Goal: Task Accomplishment & Management: Use online tool/utility

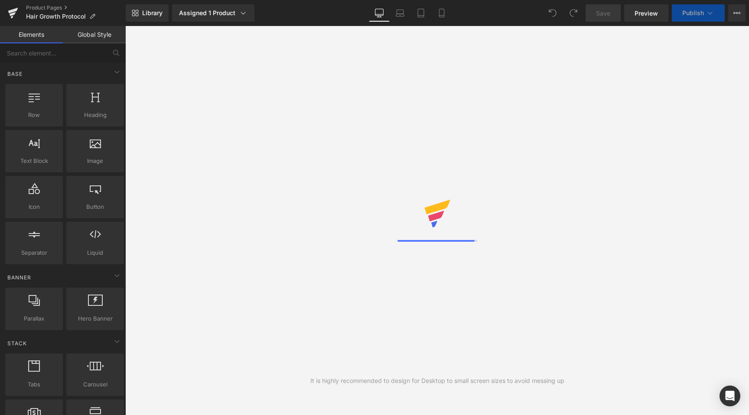
click at [728, 13] on div "Save Preview Publish Scheduled View Live Page View with current Template Save T…" at bounding box center [665, 12] width 167 height 17
click at [737, 15] on icon at bounding box center [736, 13] width 7 height 7
click at [738, 17] on button "View Live Page View with current Template Save Template to Library Schedule Pub…" at bounding box center [736, 12] width 17 height 17
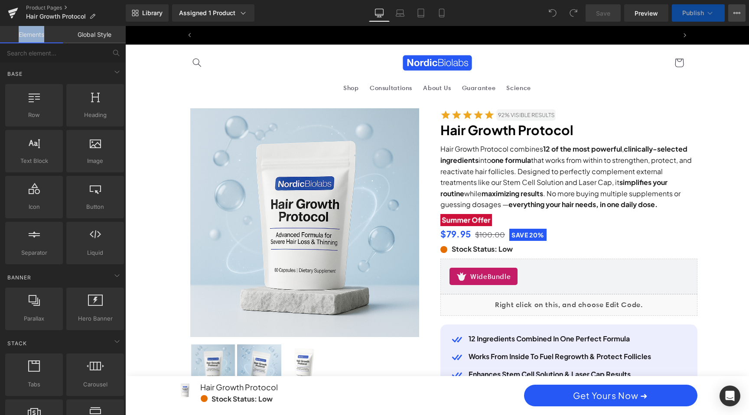
click at [735, 15] on icon at bounding box center [736, 13] width 7 height 7
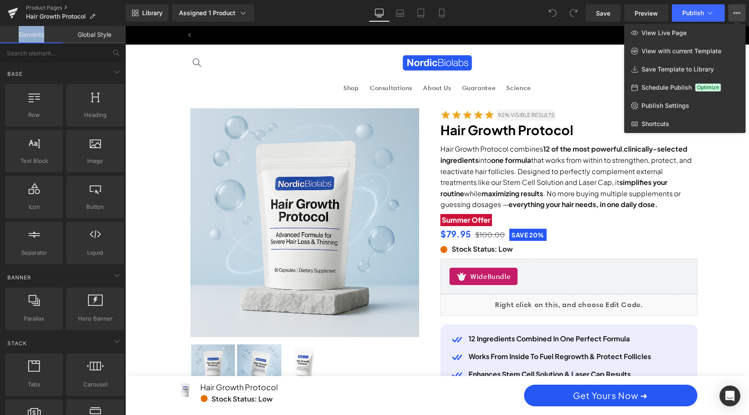
scroll to position [0, 987]
click at [701, 35] on link "View Live Page" at bounding box center [684, 33] width 121 height 18
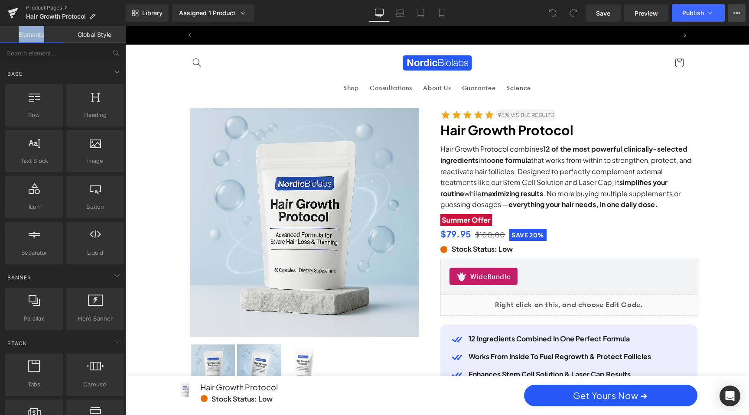
scroll to position [0, 0]
click at [646, 10] on span "Preview" at bounding box center [645, 13] width 23 height 9
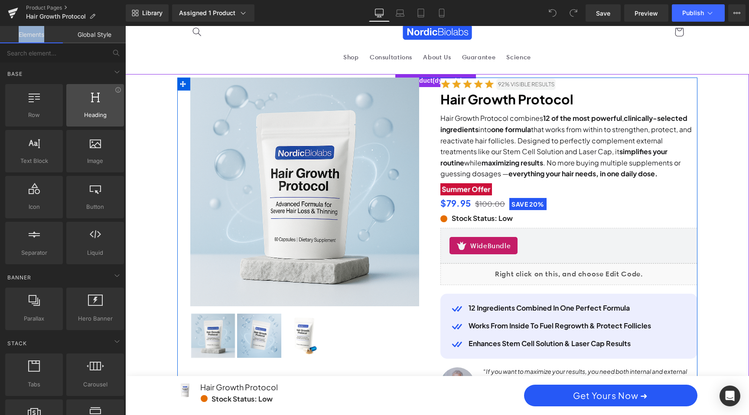
scroll to position [0, 493]
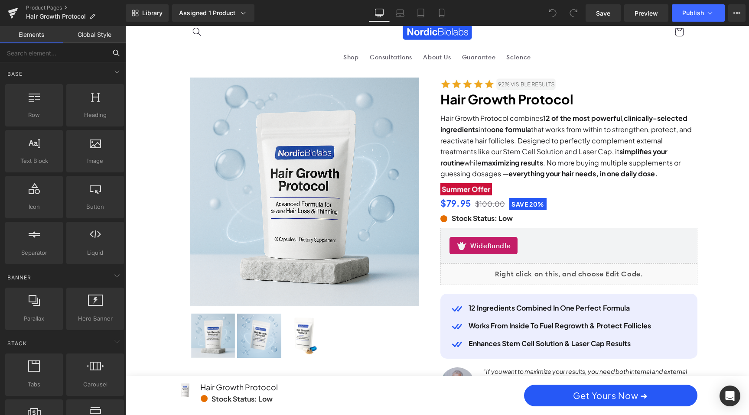
click at [81, 51] on input "text" at bounding box center [53, 52] width 107 height 19
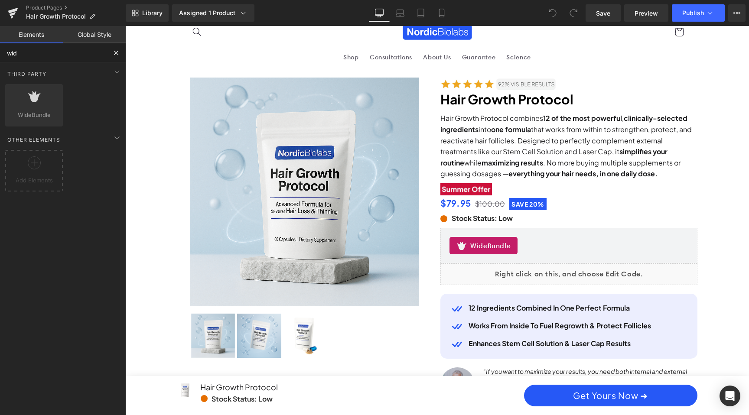
type input "wide"
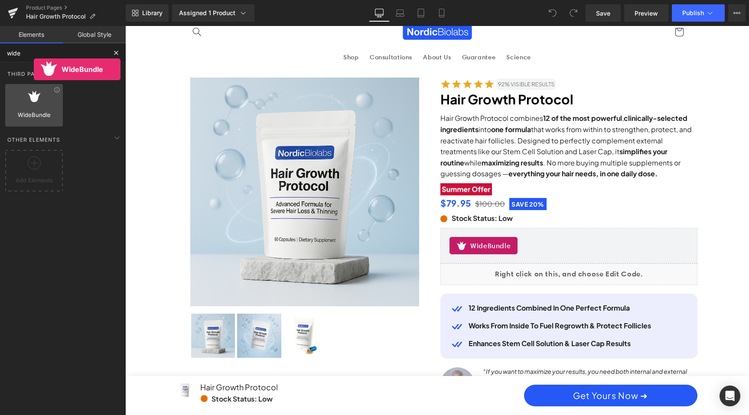
scroll to position [0, 987]
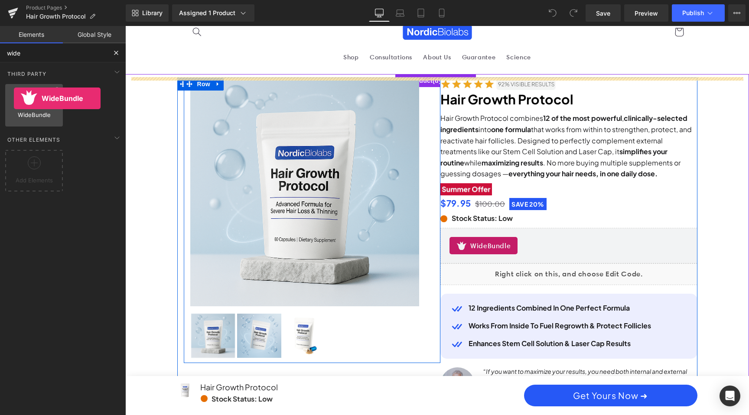
drag, startPoint x: 34, startPoint y: 100, endPoint x: 14, endPoint y: 98, distance: 20.0
click at [14, 98] on div at bounding box center [34, 101] width 52 height 20
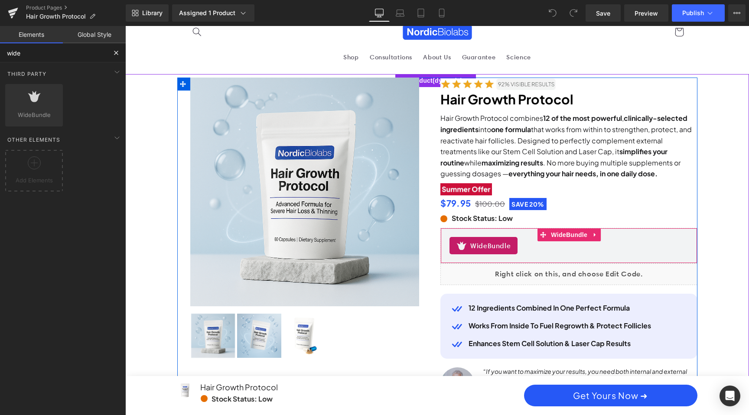
scroll to position [0, 0]
click at [553, 253] on div "WideBundle" at bounding box center [568, 245] width 239 height 17
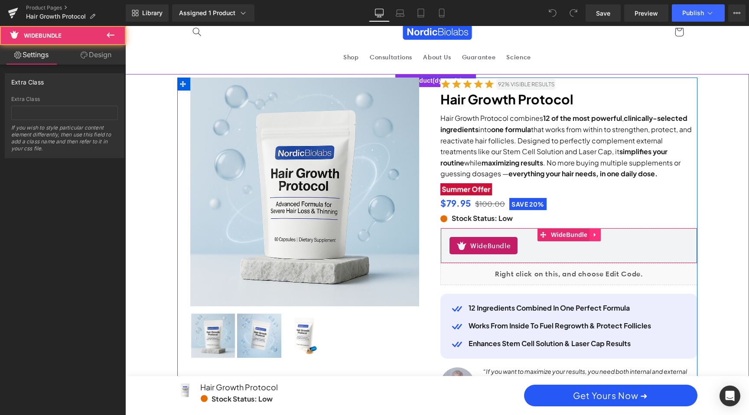
click at [595, 234] on icon at bounding box center [595, 235] width 6 height 7
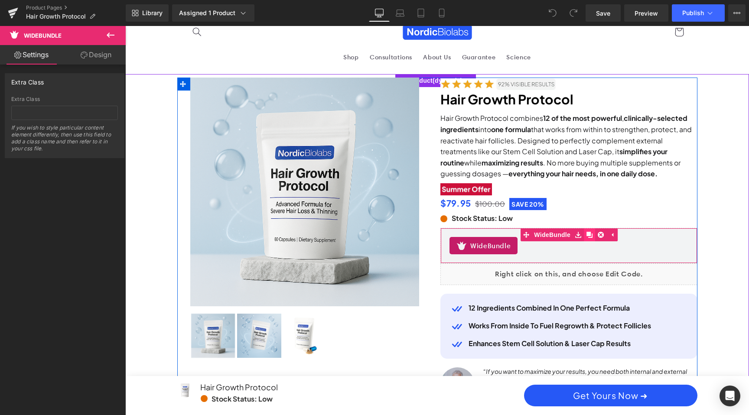
scroll to position [0, 493]
click at [611, 234] on icon at bounding box center [612, 235] width 2 height 4
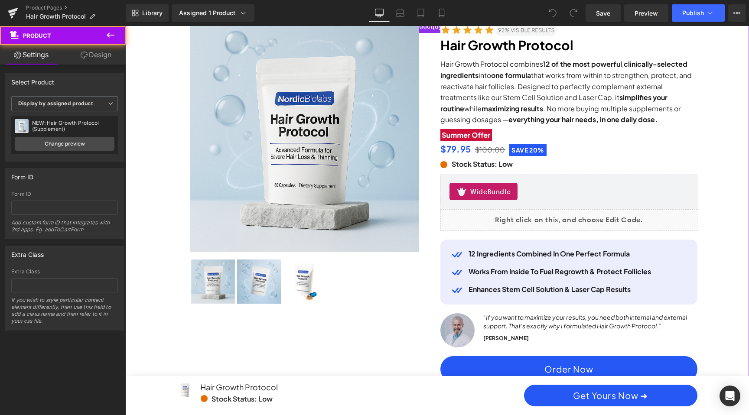
scroll to position [86, 0]
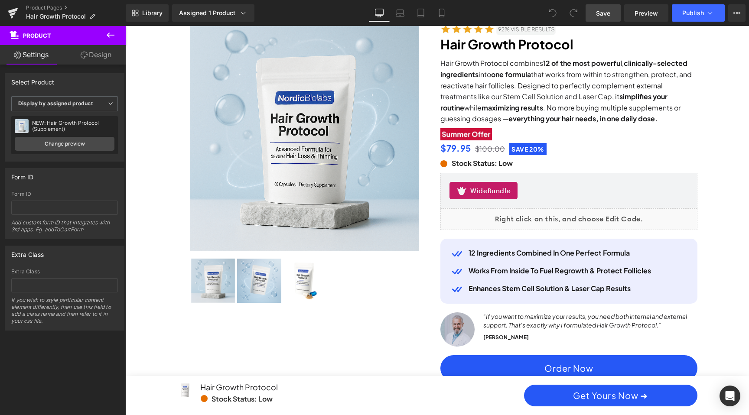
drag, startPoint x: 611, startPoint y: 13, endPoint x: 479, endPoint y: 169, distance: 203.9
click at [610, 13] on span "Save" at bounding box center [603, 13] width 14 height 9
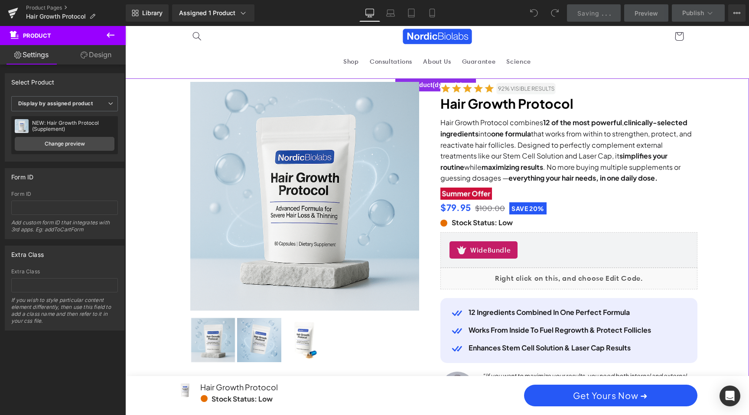
scroll to position [0, 987]
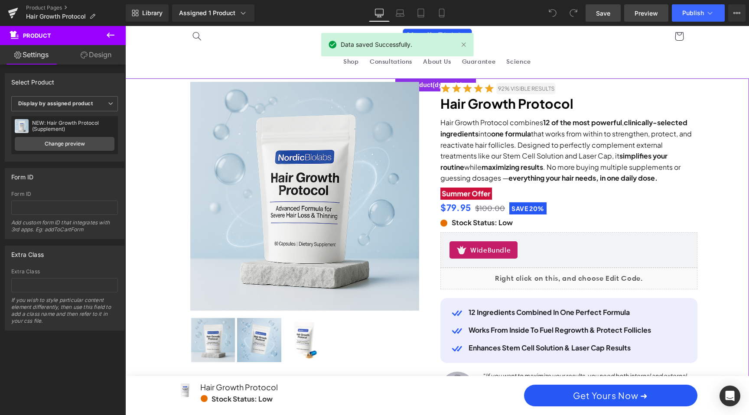
click at [648, 15] on span "Preview" at bounding box center [645, 13] width 23 height 9
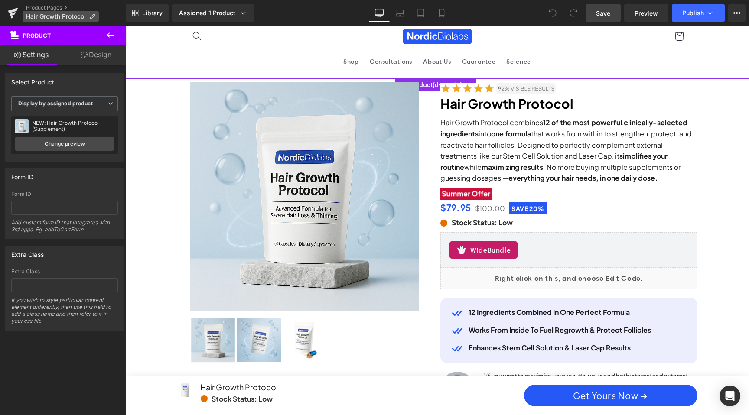
scroll to position [0, 493]
click at [117, 35] on button at bounding box center [110, 35] width 30 height 19
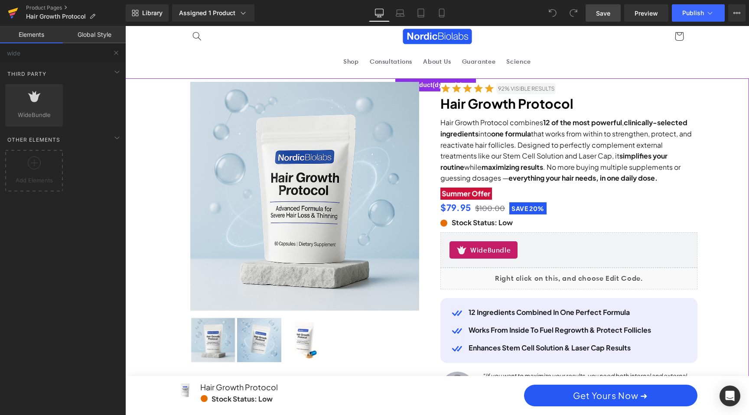
scroll to position [0, 987]
click at [15, 11] on icon at bounding box center [13, 11] width 10 height 6
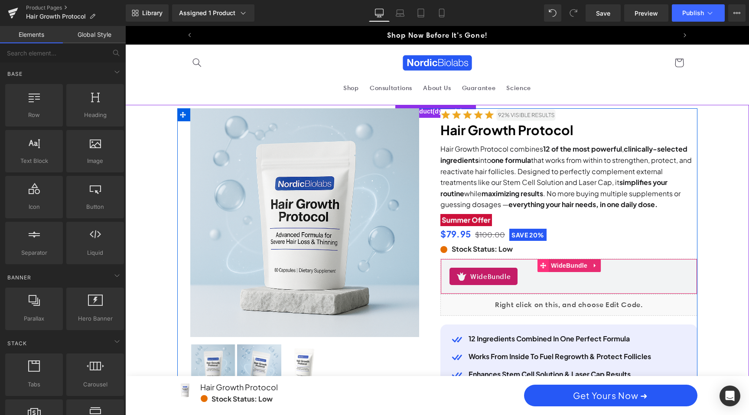
click at [538, 263] on span at bounding box center [542, 265] width 11 height 13
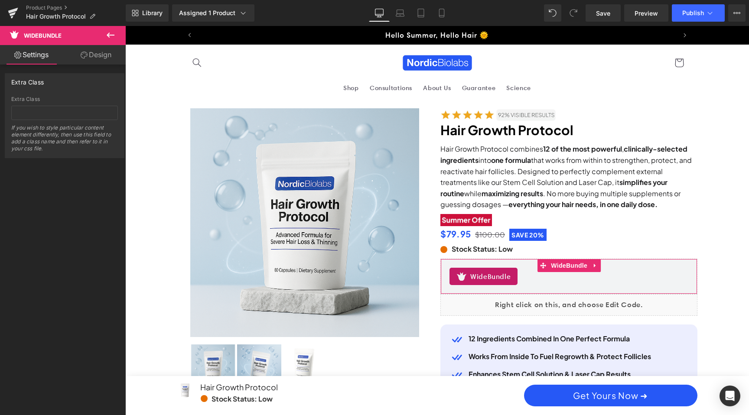
click at [97, 52] on link "Design" at bounding box center [96, 55] width 63 height 20
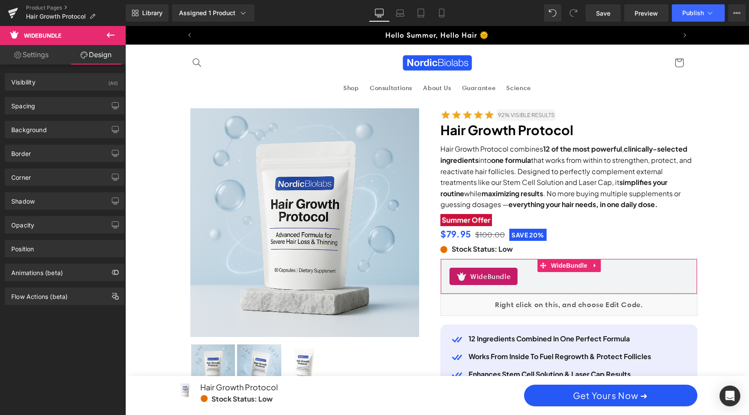
click at [34, 59] on link "Settings" at bounding box center [31, 55] width 63 height 20
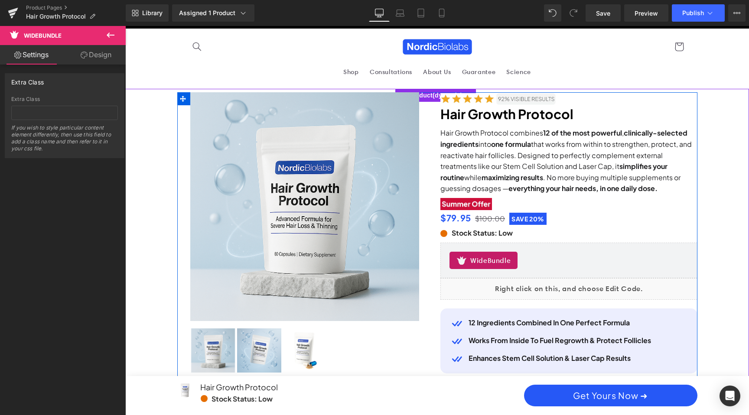
scroll to position [11, 0]
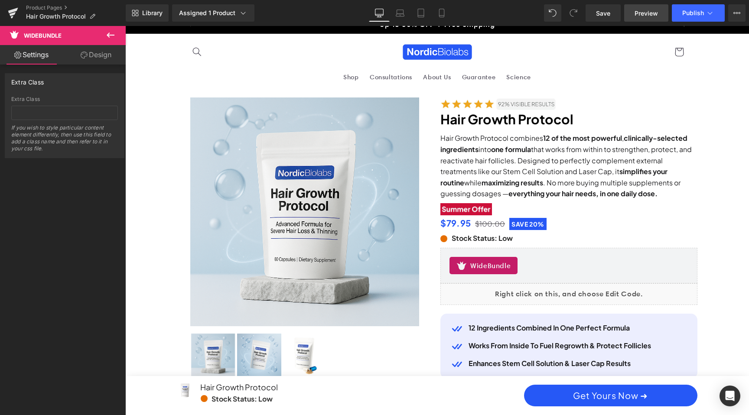
click at [651, 12] on span "Preview" at bounding box center [645, 13] width 23 height 9
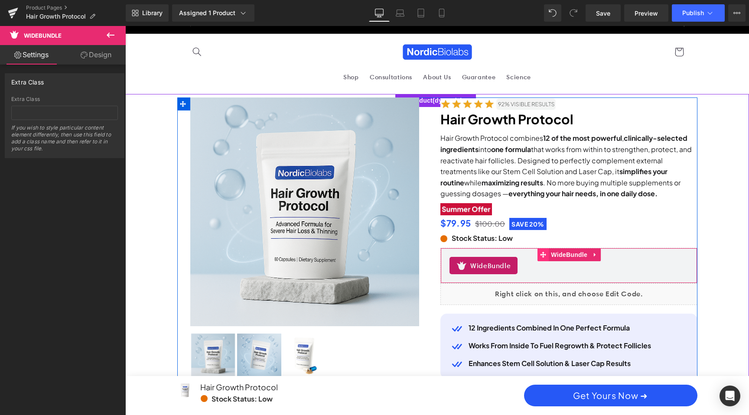
click at [540, 254] on icon at bounding box center [543, 255] width 6 height 6
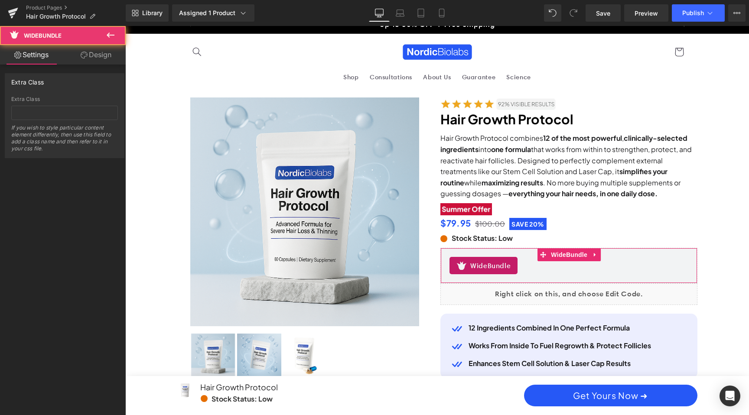
click at [96, 51] on link "Design" at bounding box center [96, 55] width 63 height 20
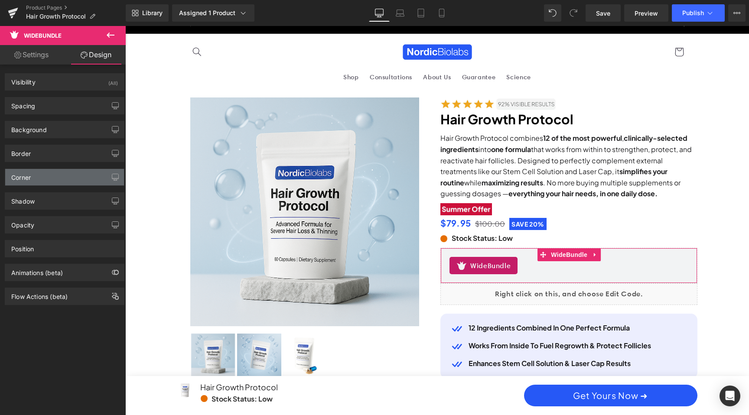
scroll to position [0, 0]
click at [40, 53] on link "Settings" at bounding box center [31, 55] width 63 height 20
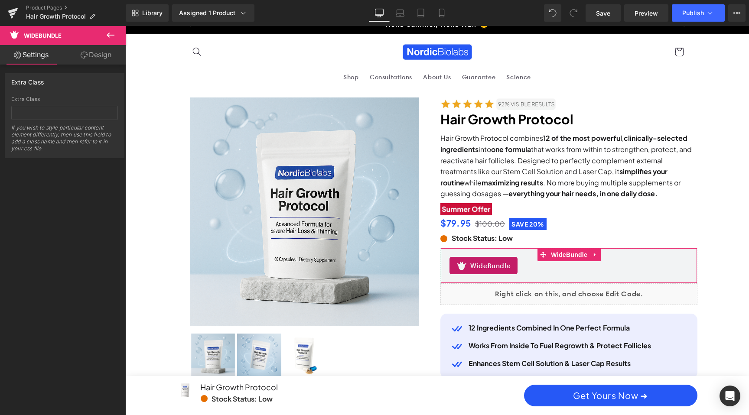
click at [88, 56] on link "Design" at bounding box center [96, 55] width 63 height 20
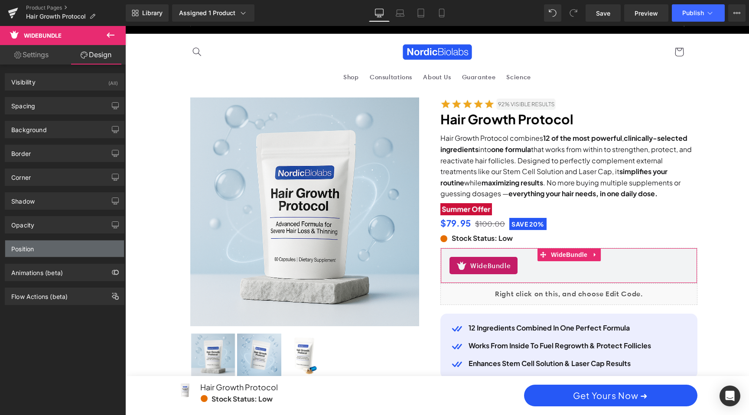
scroll to position [0, 493]
click at [65, 254] on div "Position" at bounding box center [64, 249] width 119 height 16
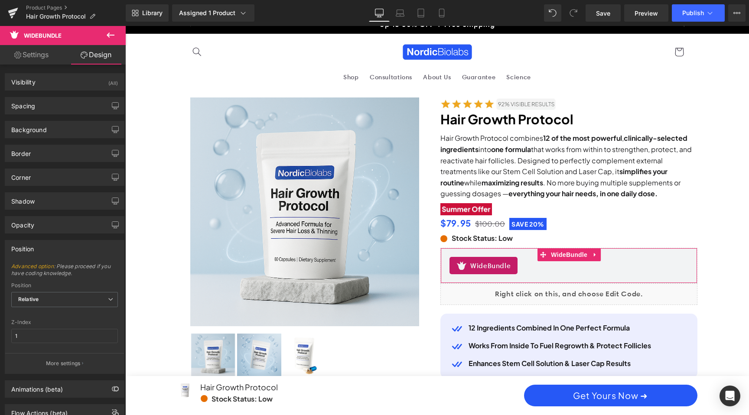
click at [63, 234] on div "Position Advanced option : Please proceed if you have coding knowledge. Relativ…" at bounding box center [65, 304] width 130 height 140
click at [61, 224] on div "Opacity" at bounding box center [64, 225] width 119 height 16
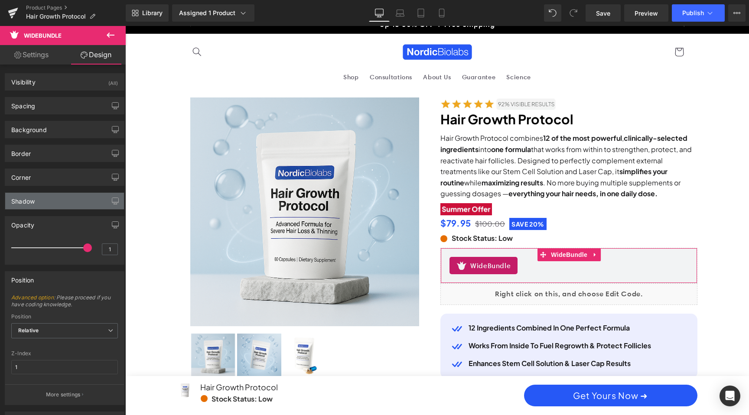
click at [59, 206] on div "Shadow" at bounding box center [64, 201] width 119 height 16
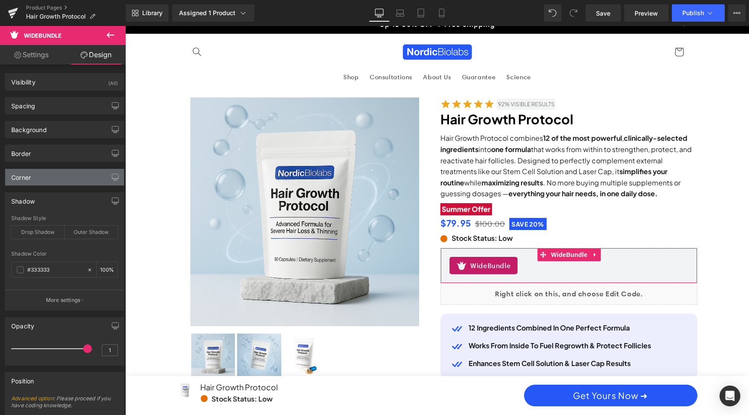
click at [59, 178] on div "Corner" at bounding box center [64, 177] width 119 height 16
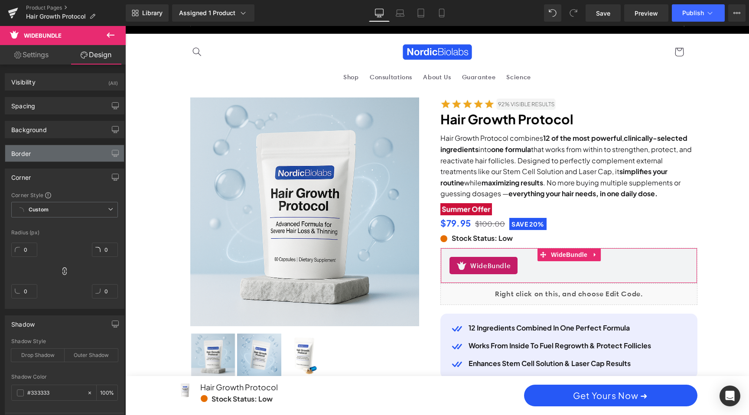
scroll to position [0, 987]
click at [60, 152] on div "Border" at bounding box center [64, 153] width 119 height 16
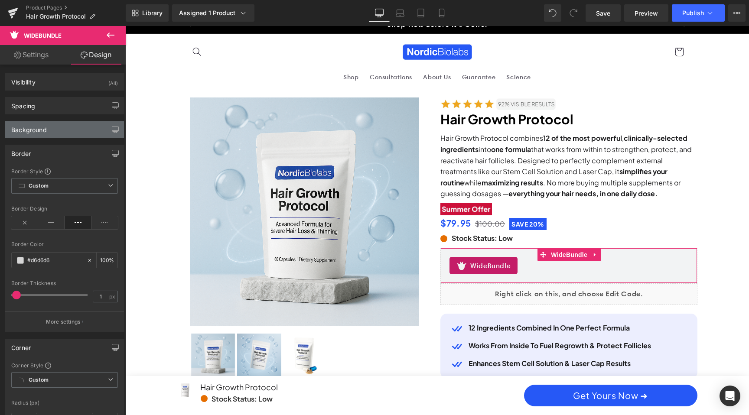
click at [61, 130] on div "Background" at bounding box center [64, 129] width 119 height 16
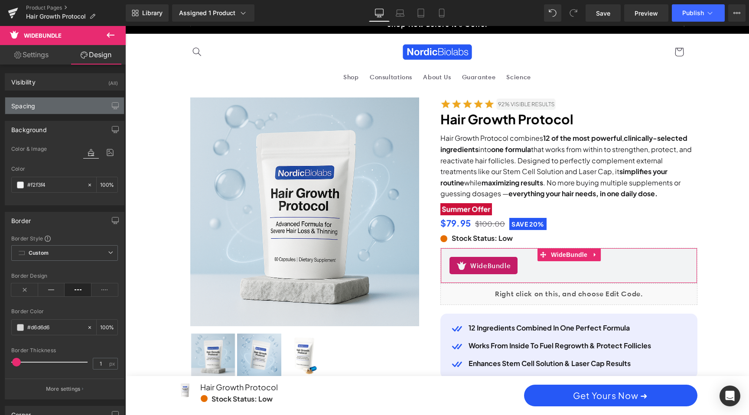
click at [72, 111] on div "Spacing" at bounding box center [64, 106] width 119 height 16
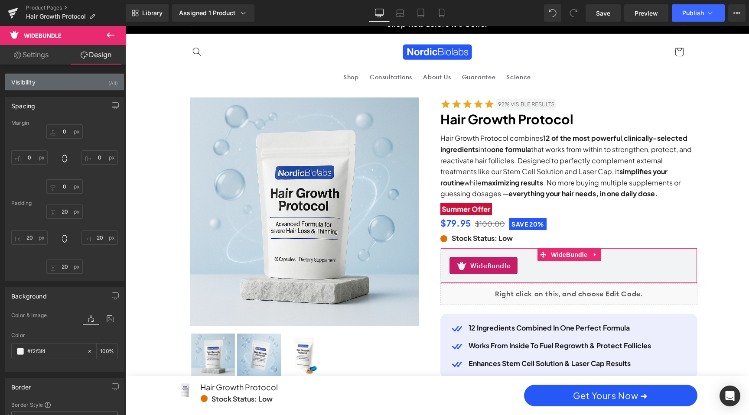
click at [69, 90] on div "Visibility (All)" at bounding box center [64, 82] width 119 height 16
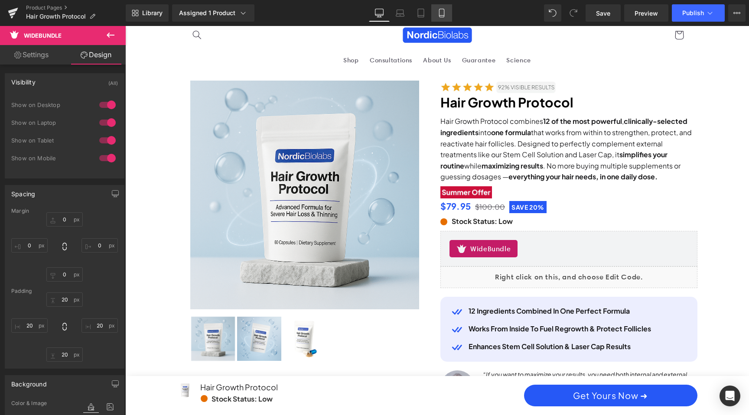
click at [447, 12] on link "Mobile" at bounding box center [441, 12] width 21 height 17
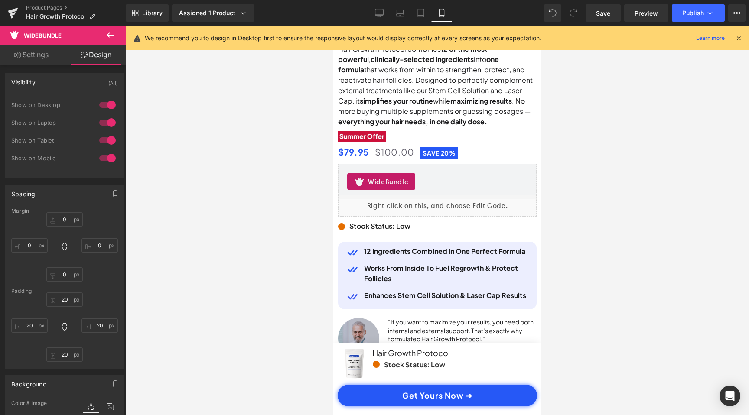
scroll to position [0, 0]
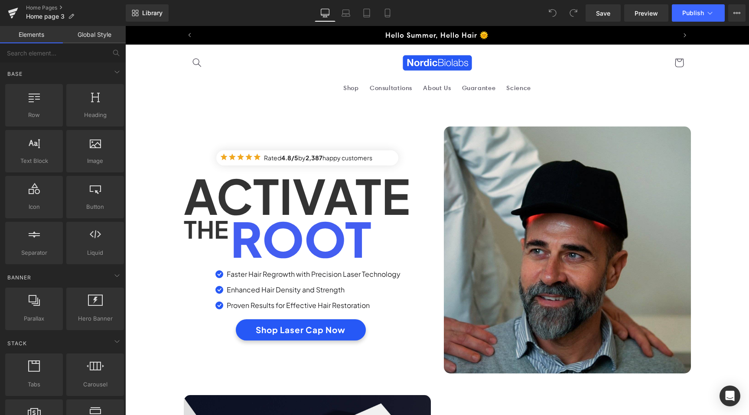
click at [504, 35] on div "Hello Summer, Hello Hair 🌞" at bounding box center [437, 35] width 476 height 18
click at [444, 33] on span "Up To 50% OFF + Free Shipping" at bounding box center [437, 35] width 115 height 10
click at [445, 32] on span "Up To 50% OFF + Free Shipping" at bounding box center [437, 35] width 115 height 10
click at [397, 34] on span "Up To 50% OFF + Free Shipping" at bounding box center [437, 35] width 115 height 10
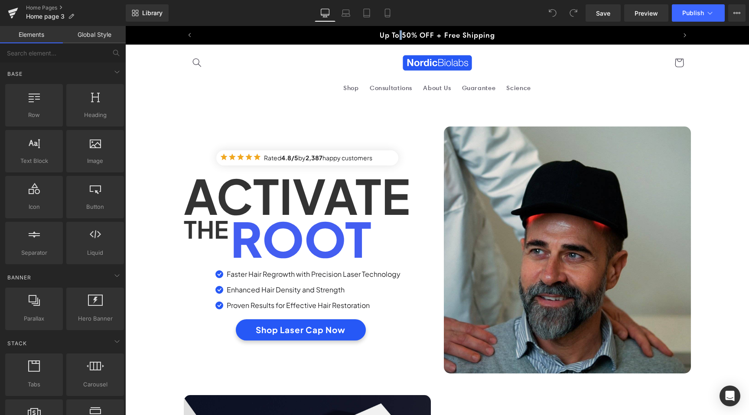
click at [397, 34] on span "Up To 50% OFF + Free Shipping" at bounding box center [437, 35] width 115 height 10
